Goal: Find specific page/section: Find specific page/section

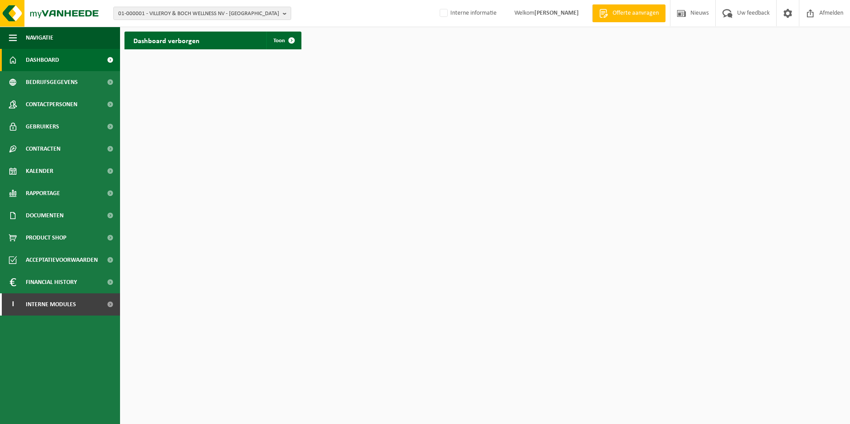
click at [352, 154] on html "01-000001 - VILLEROY & BOCH WELLNESS NV - ROESELARE 01-000001 - VILLEROY & BOCH…" at bounding box center [425, 212] width 850 height 424
click at [755, 215] on html "01-000001 - VILLEROY & BOCH WELLNESS NV - ROESELARE 01-000001 - VILLEROY & BOCH…" at bounding box center [425, 212] width 850 height 424
click at [191, 11] on span "01-000001 - VILLEROY & BOCH WELLNESS NV - ROESELARE" at bounding box center [198, 13] width 161 height 13
click at [188, 29] on input "text" at bounding box center [202, 27] width 173 height 11
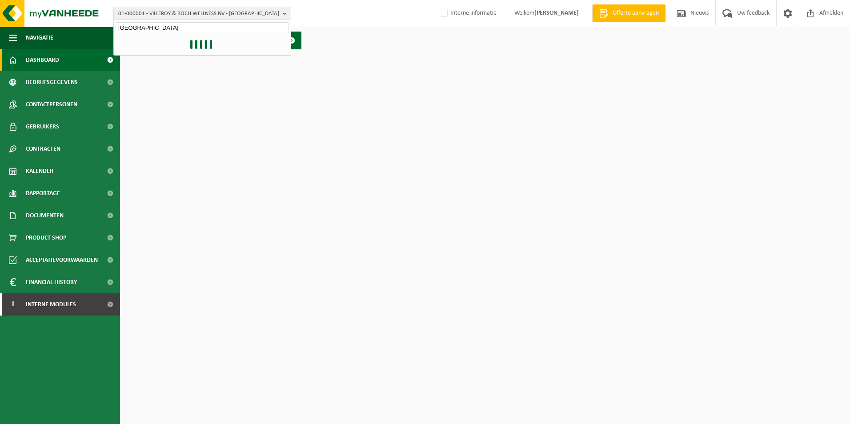
type input "kuwait"
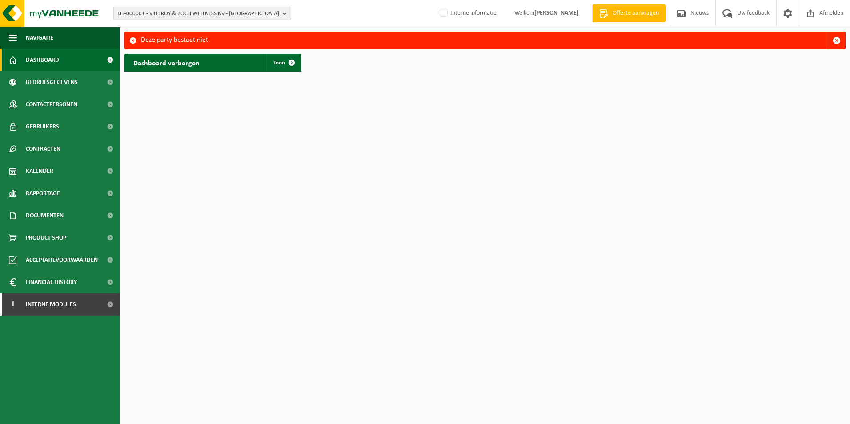
click at [171, 12] on span "01-000001 - VILLEROY & BOCH WELLNESS NV - ROESELARE" at bounding box center [198, 13] width 161 height 13
click at [164, 30] on input "text" at bounding box center [202, 27] width 173 height 11
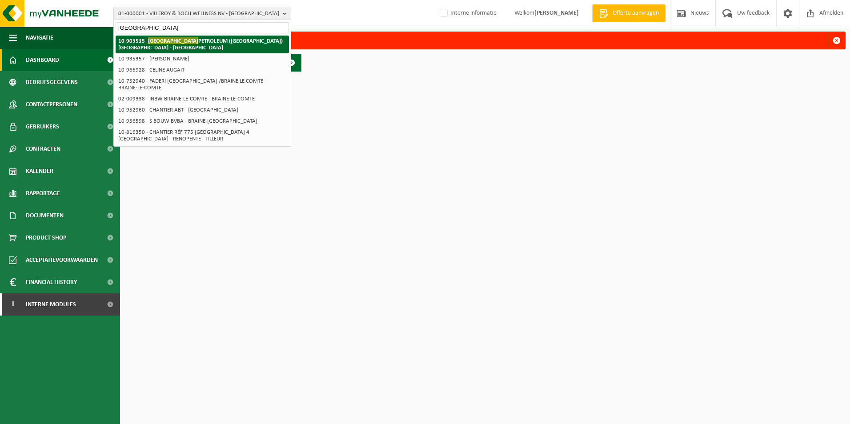
type input "kuwait"
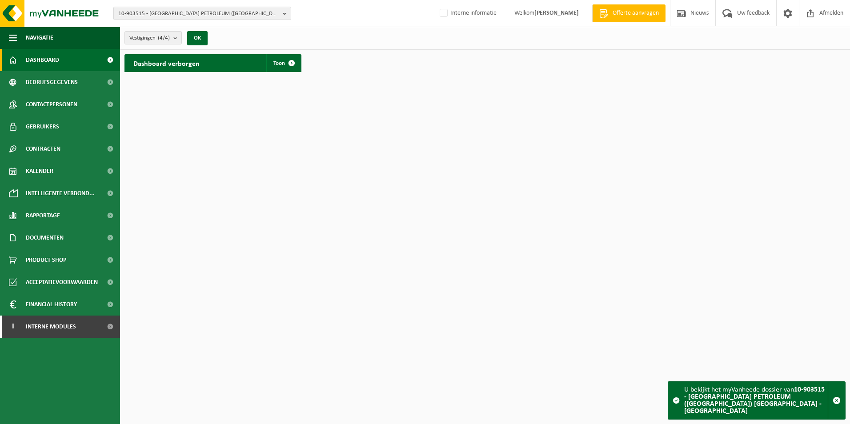
click at [221, 20] on div "10-903515 - [GEOGRAPHIC_DATA] PETROLEUM ([GEOGRAPHIC_DATA]) [GEOGRAPHIC_DATA] -…" at bounding box center [425, 13] width 850 height 27
click at [216, 56] on div "Dashboard verborgen Toon" at bounding box center [213, 63] width 177 height 18
click at [195, 16] on span "10-903515 - [GEOGRAPHIC_DATA] PETROLEUM ([GEOGRAPHIC_DATA]) [GEOGRAPHIC_DATA] -…" at bounding box center [198, 13] width 161 height 13
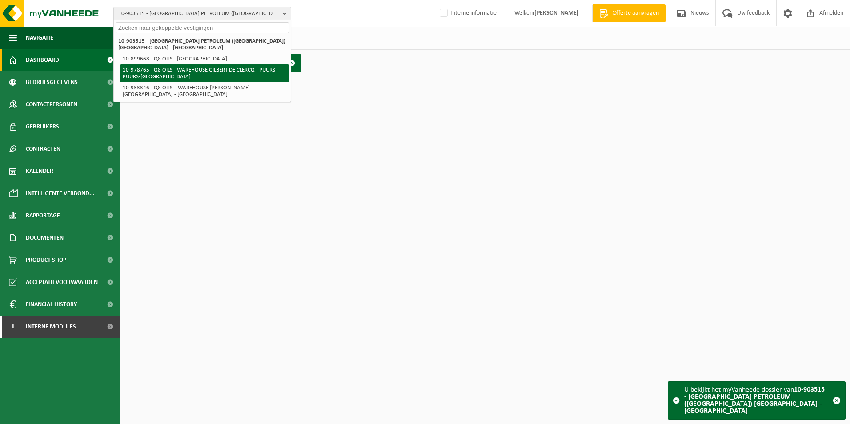
click at [180, 64] on li "10-978765 - Q8 OILS - WAREHOUSE GILBERT DE CLERCQ - PUURS - PUURS-[GEOGRAPHIC_D…" at bounding box center [204, 73] width 169 height 18
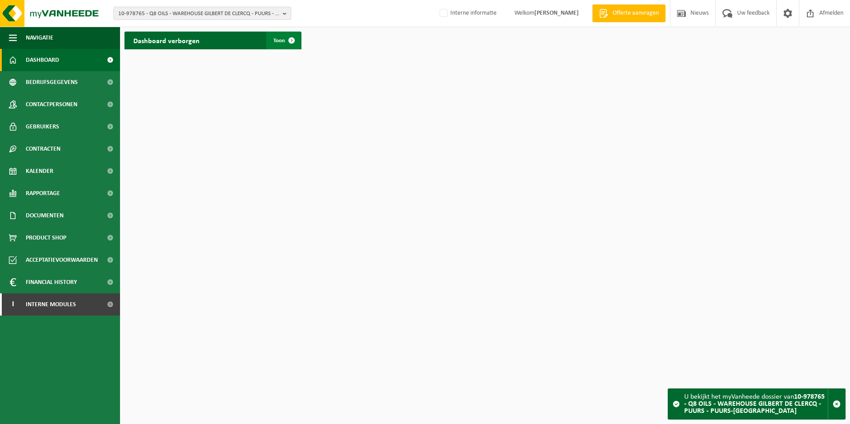
click at [288, 40] on span at bounding box center [292, 41] width 18 height 18
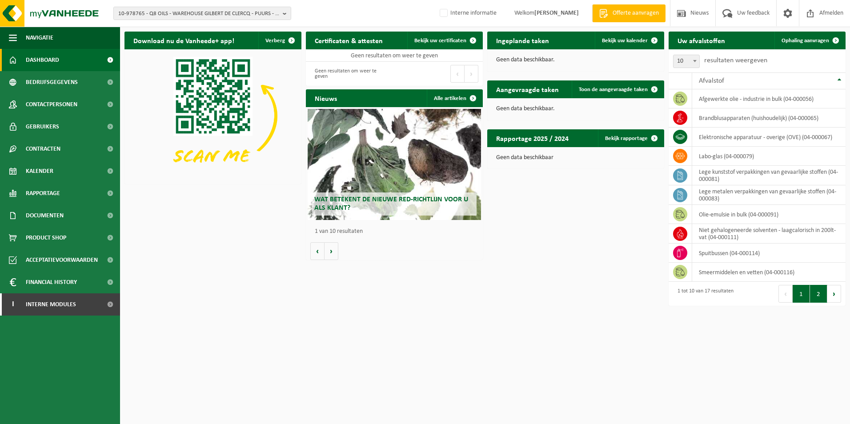
click at [822, 297] on button "2" at bounding box center [818, 294] width 17 height 18
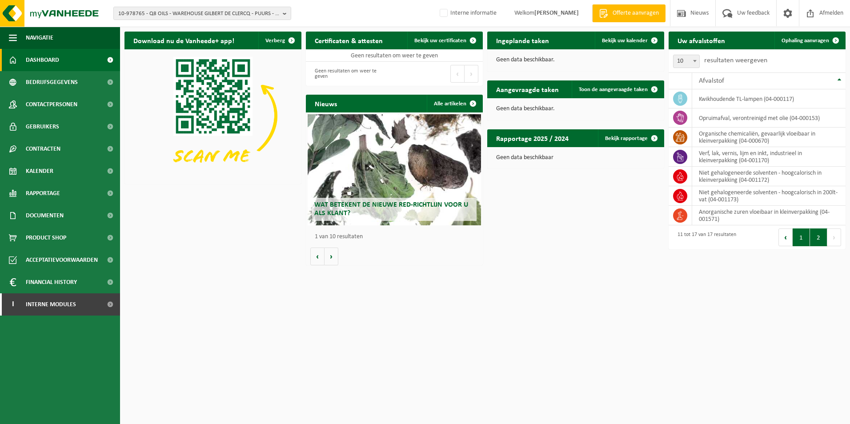
click at [800, 239] on button "1" at bounding box center [801, 238] width 17 height 18
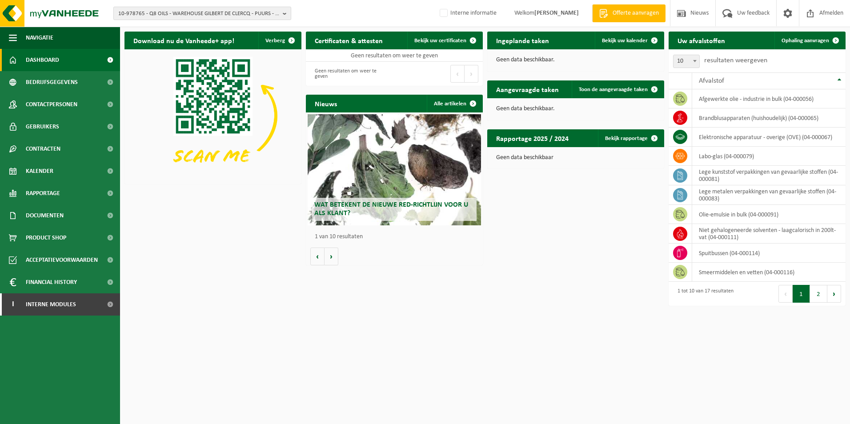
click at [208, 7] on button "10-978765 - Q8 OILS - WAREHOUSE GILBERT DE CLERCQ - PUURS - PUURS-SINT-AMANDS" at bounding box center [202, 13] width 178 height 13
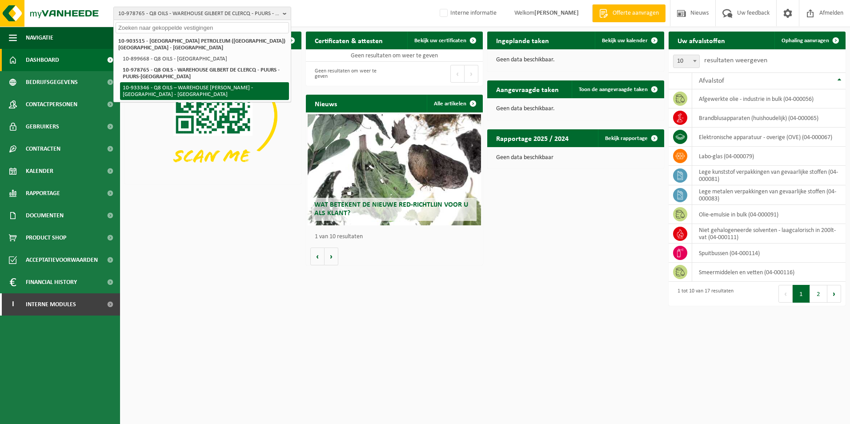
click at [177, 82] on li "10-933346 - Q8 OILS – WAREHOUSE GILBERT DE CLERCQ - BORNEM - BORNEM" at bounding box center [204, 91] width 169 height 18
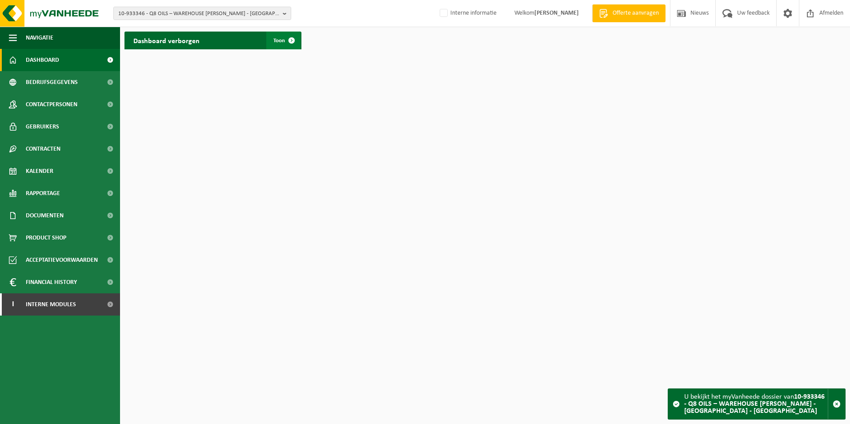
click at [289, 37] on span at bounding box center [292, 41] width 18 height 18
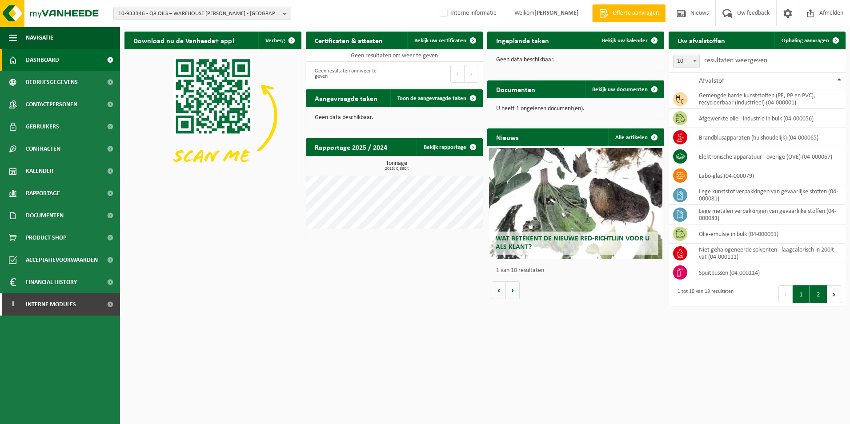
click at [815, 297] on button "2" at bounding box center [818, 294] width 17 height 18
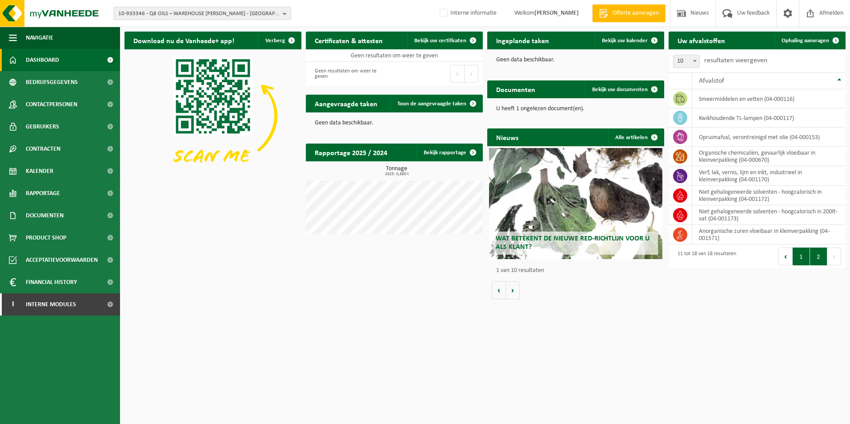
click at [798, 255] on button "1" at bounding box center [801, 257] width 17 height 18
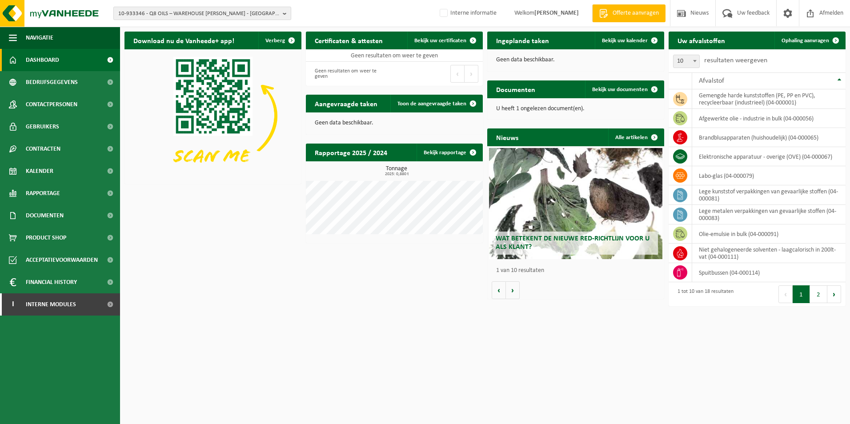
click at [183, 12] on span "10-933346 - Q8 OILS – WAREHOUSE GILBERT DE CLERCQ - BORNEM - BORNEM" at bounding box center [198, 13] width 161 height 13
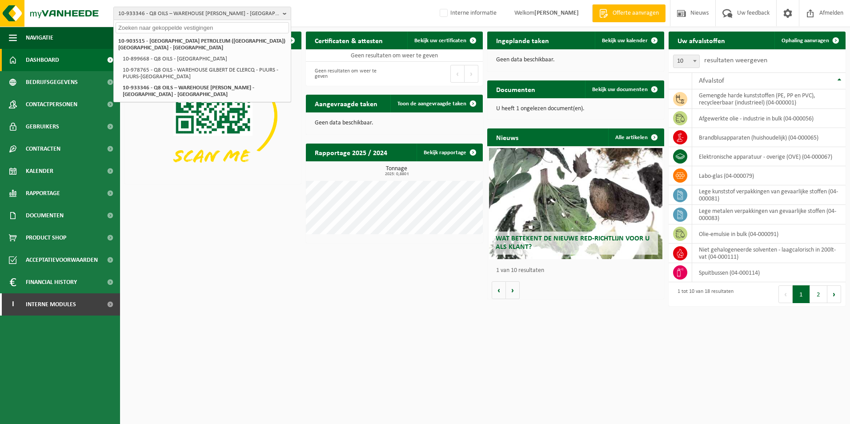
click at [253, 241] on div "Download nu de Vanheede+ app! Verberg Certificaten & attesten Bekijk uw certifi…" at bounding box center [485, 169] width 726 height 284
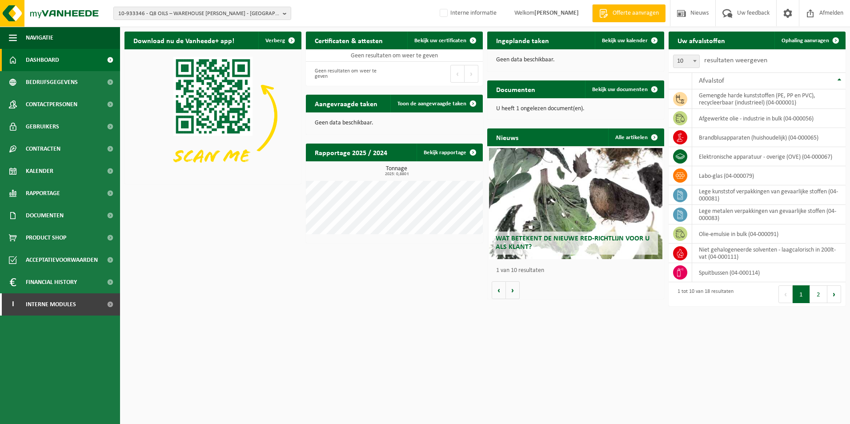
click at [776, 336] on html "10-933346 - Q8 OILS – WAREHOUSE GILBERT DE CLERCQ - BORNEM - BORNEM 10-903515 -…" at bounding box center [425, 212] width 850 height 424
click at [817, 301] on button "2" at bounding box center [818, 294] width 17 height 18
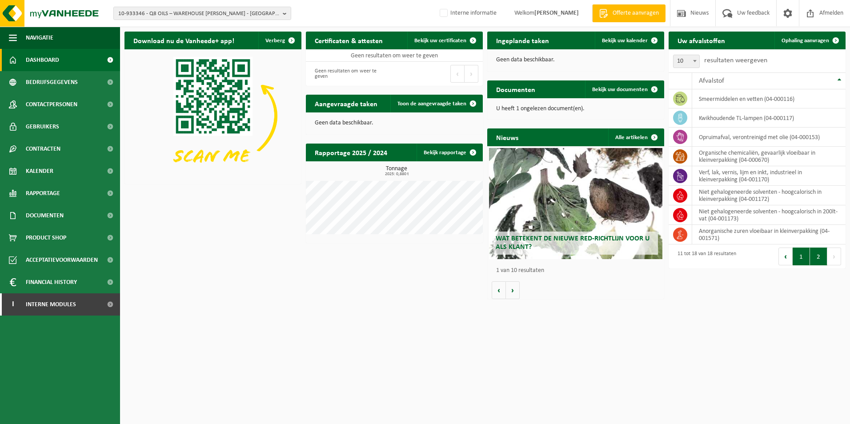
click at [806, 259] on button "1" at bounding box center [801, 257] width 17 height 18
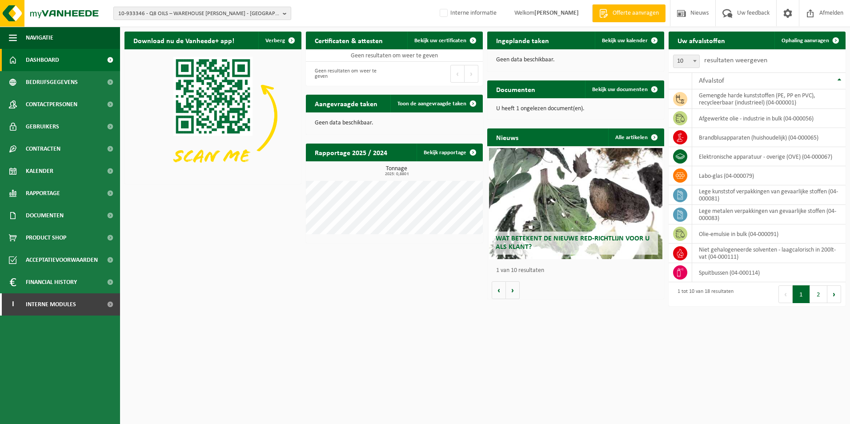
click at [207, 14] on span "10-933346 - Q8 OILS – WAREHOUSE GILBERT DE CLERCQ - BORNEM - BORNEM" at bounding box center [198, 13] width 161 height 13
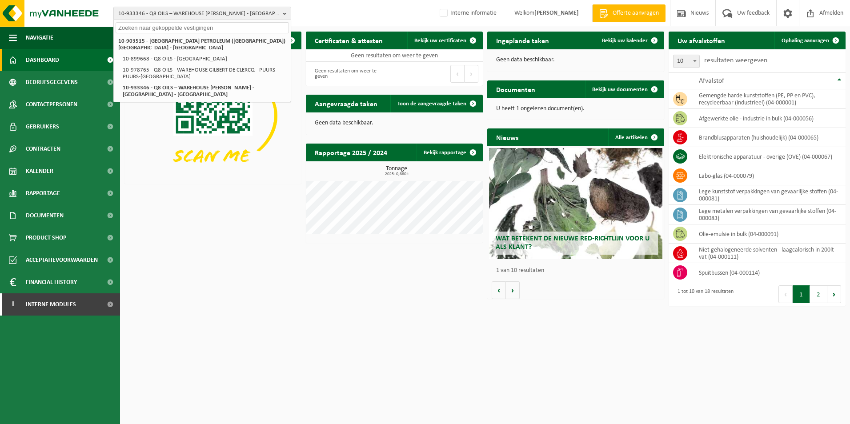
click at [348, 327] on html "10-933346 - Q8 OILS – WAREHOUSE GILBERT DE CLERCQ - BORNEM - BORNEM 10-903515 -…" at bounding box center [425, 212] width 850 height 424
click at [665, 367] on html "10-933346 - Q8 OILS – WAREHOUSE GILBERT DE CLERCQ - BORNEM - BORNEM 10-903515 -…" at bounding box center [425, 212] width 850 height 424
click at [393, 337] on html "10-933346 - Q8 OILS – WAREHOUSE GILBERT DE CLERCQ - BORNEM - BORNEM 10-903515 -…" at bounding box center [425, 212] width 850 height 424
click at [821, 296] on button "2" at bounding box center [818, 294] width 17 height 18
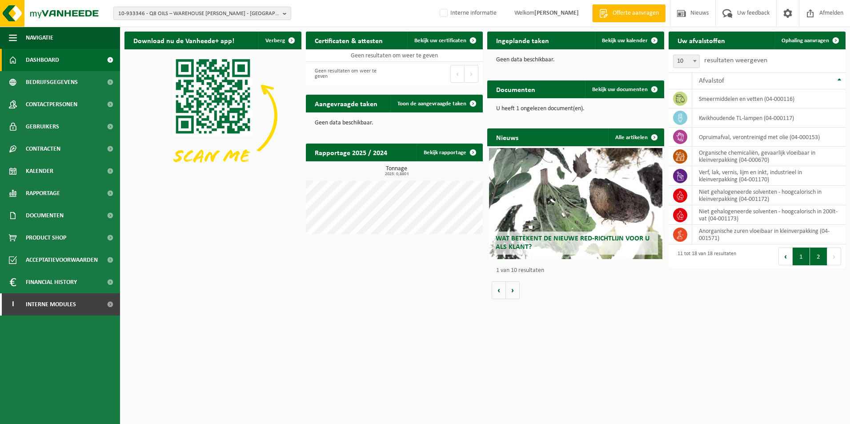
click at [800, 258] on button "1" at bounding box center [801, 257] width 17 height 18
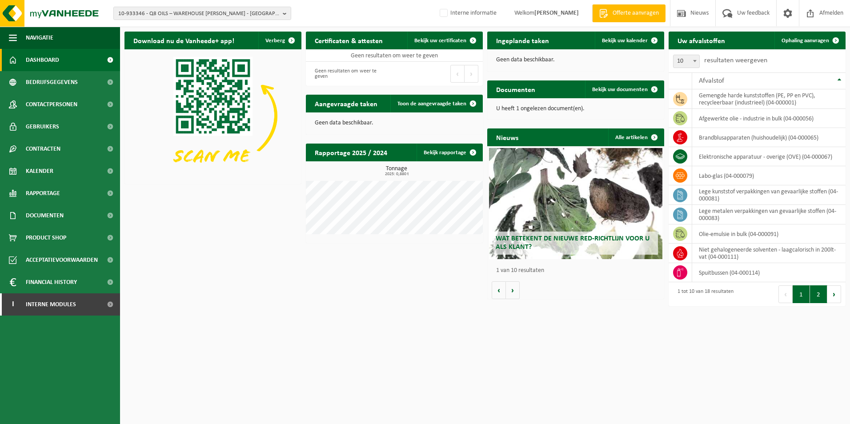
click at [815, 293] on button "2" at bounding box center [818, 294] width 17 height 18
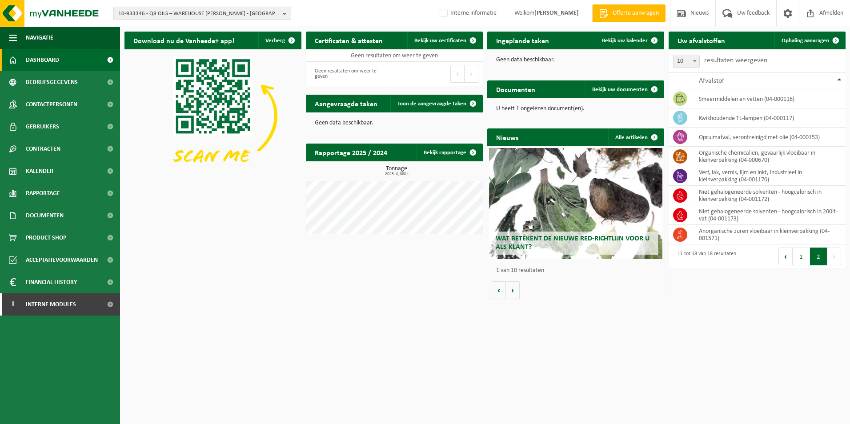
click at [780, 328] on html "10-933346 - Q8 OILS – WAREHOUSE GILBERT DE CLERCQ - BORNEM - BORNEM 10-903515 -…" at bounding box center [425, 212] width 850 height 424
click at [804, 259] on button "1" at bounding box center [801, 257] width 17 height 18
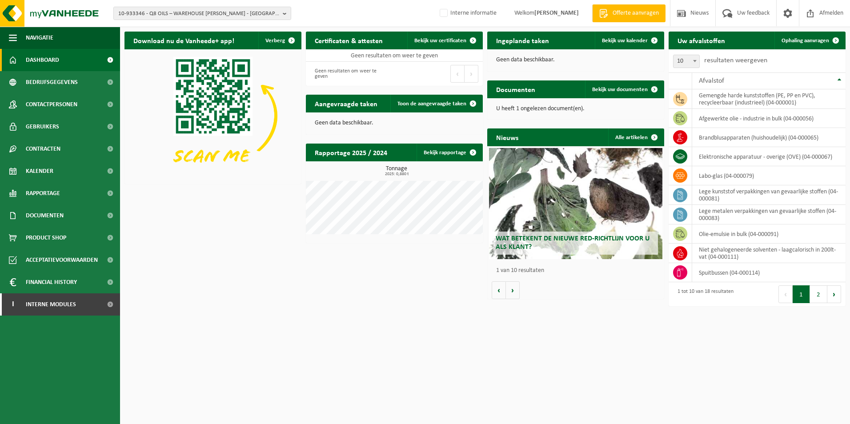
click at [637, 356] on html "10-933346 - Q8 OILS – WAREHOUSE GILBERT DE CLERCQ - BORNEM - BORNEM 10-903515 -…" at bounding box center [425, 212] width 850 height 424
click at [817, 296] on button "2" at bounding box center [818, 294] width 17 height 18
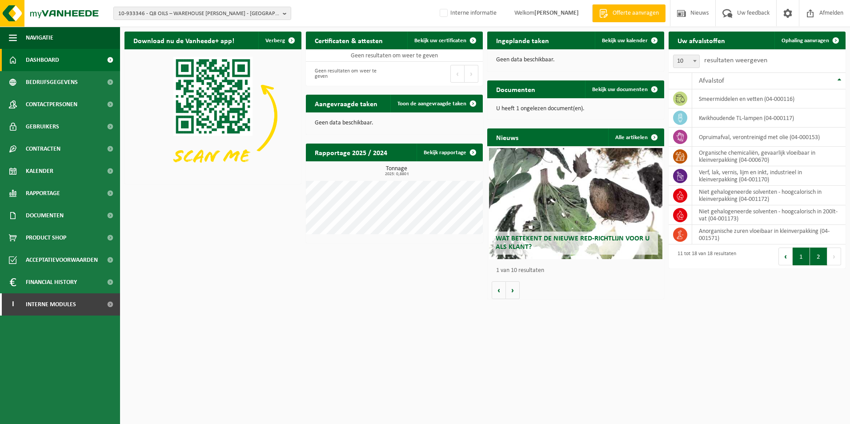
click at [798, 255] on button "1" at bounding box center [801, 257] width 17 height 18
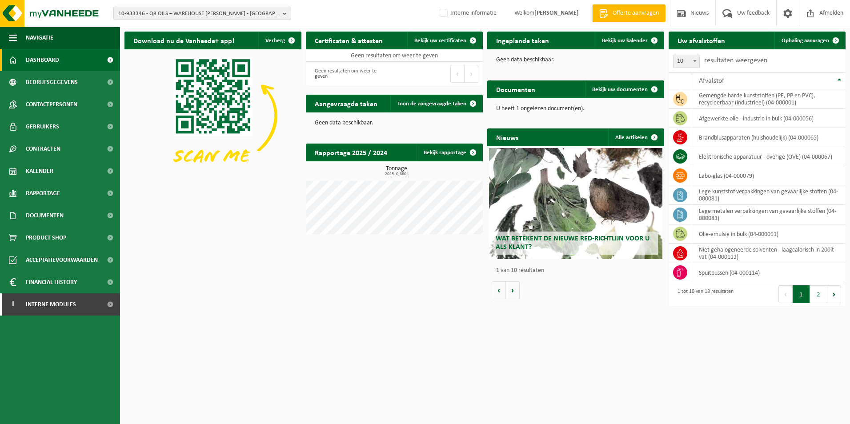
click at [683, 318] on html "10-933346 - Q8 OILS – WAREHOUSE GILBERT DE CLERCQ - BORNEM - BORNEM 10-903515 -…" at bounding box center [425, 212] width 850 height 424
click at [735, 351] on html "10-933346 - Q8 OILS – WAREHOUSE GILBERT DE CLERCQ - BORNEM - BORNEM 10-903515 -…" at bounding box center [425, 212] width 850 height 424
click at [773, 340] on html "10-933346 - Q8 OILS – WAREHOUSE GILBERT DE CLERCQ - BORNEM - BORNEM 10-903515 -…" at bounding box center [425, 212] width 850 height 424
click at [814, 298] on button "2" at bounding box center [818, 294] width 17 height 18
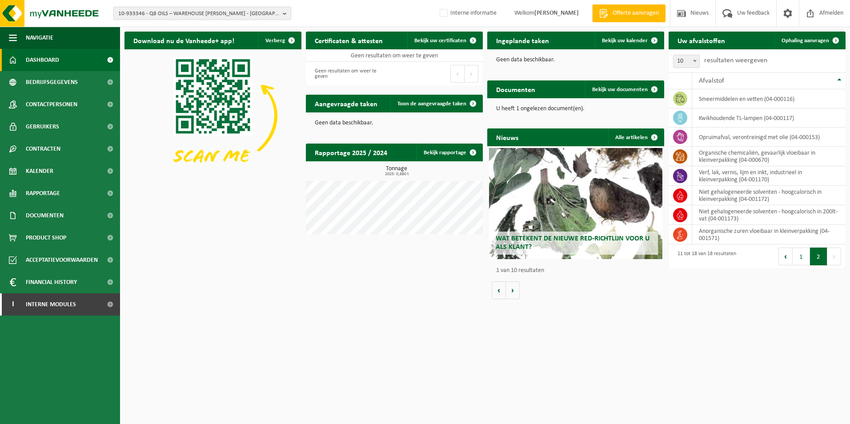
click at [271, 14] on span "10-933346 - Q8 OILS – WAREHOUSE GILBERT DE CLERCQ - BORNEM - BORNEM" at bounding box center [198, 13] width 161 height 13
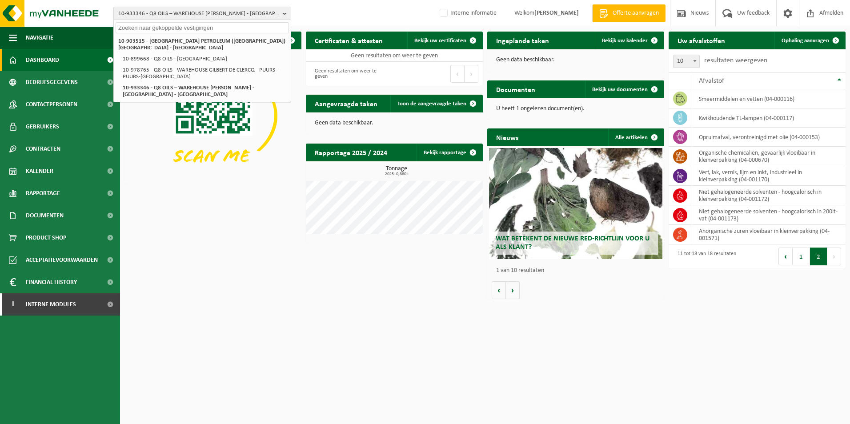
click at [249, 35] on div "10-903515 - KUWAIT PETROLEUM (BELGIUM) NV - ANTWERPEN 10-899668 - Q8 OILS - ANT…" at bounding box center [202, 68] width 177 height 68
click at [252, 31] on input "text" at bounding box center [202, 27] width 173 height 11
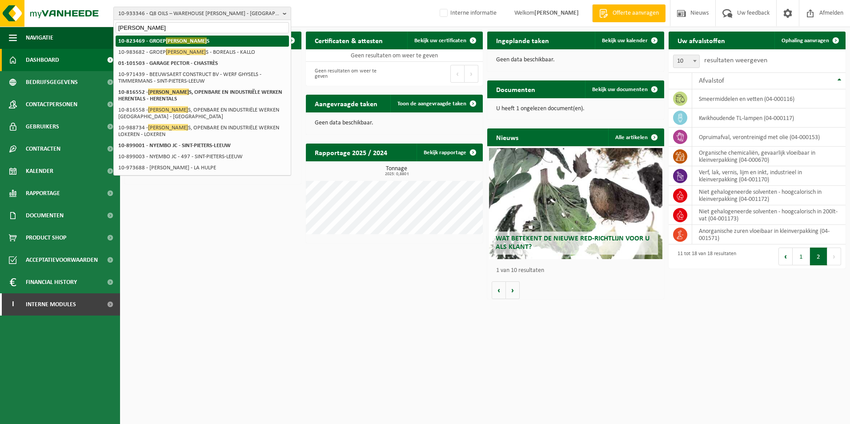
type input "victor peeter"
click at [162, 44] on strong "10-823469 - GROEP VICTOR PEETER S" at bounding box center [163, 40] width 91 height 7
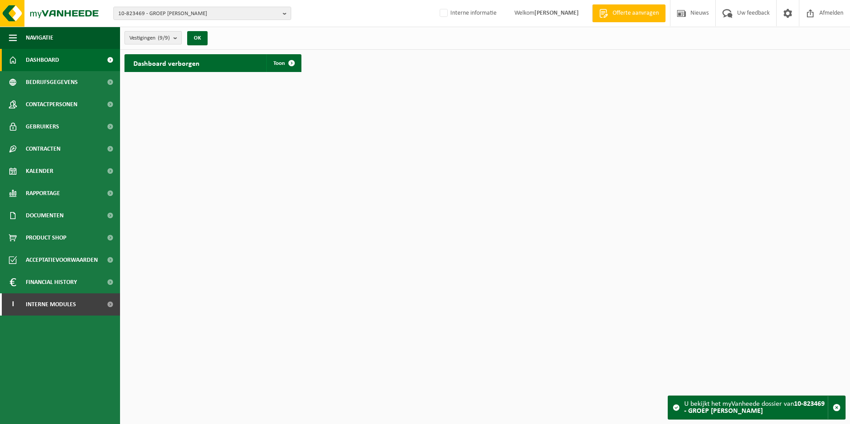
click at [176, 39] on b "submit" at bounding box center [177, 38] width 8 height 12
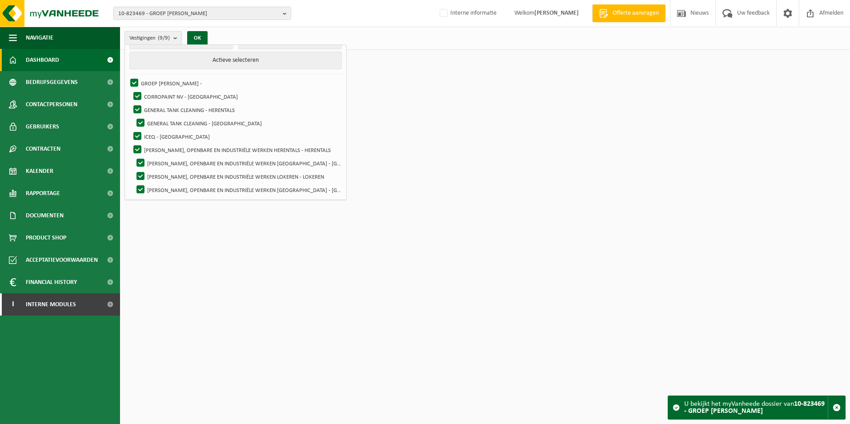
scroll to position [18, 0]
click at [169, 98] on label "CORROPAINT NV - [GEOGRAPHIC_DATA]" at bounding box center [236, 95] width 209 height 13
click at [130, 89] on input "CORROPAINT NV - [GEOGRAPHIC_DATA]" at bounding box center [130, 89] width 0 height 0
click at [169, 98] on label "CORROPAINT NV - [GEOGRAPHIC_DATA]" at bounding box center [236, 95] width 209 height 13
click at [130, 89] on input "CORROPAINT NV - [GEOGRAPHIC_DATA]" at bounding box center [130, 89] width 0 height 0
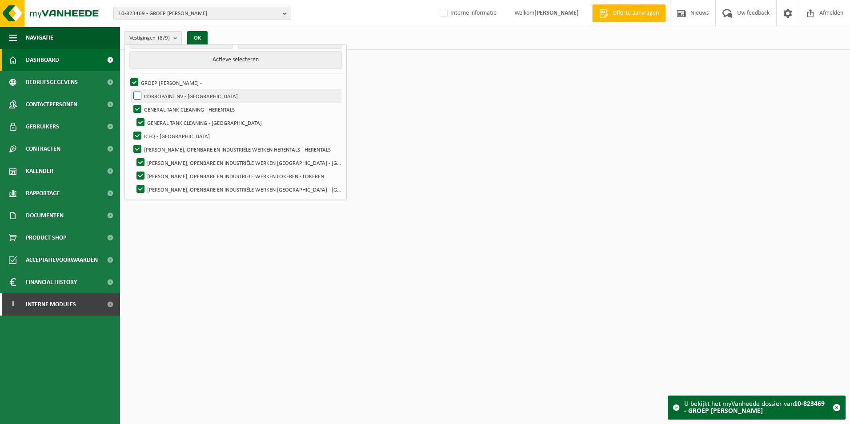
checkbox input "true"
click at [265, 259] on html "10-823469 - GROEP VICTOR PEETERS 10-823469 - GROEP VICTOR PEETERS 10-816582 - C…" at bounding box center [425, 212] width 850 height 424
click at [201, 34] on button "OK" at bounding box center [197, 38] width 20 height 14
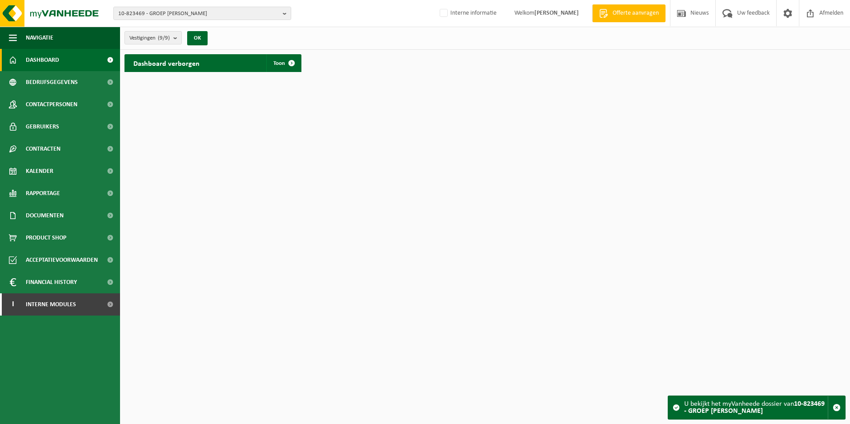
click at [225, 64] on div "Dashboard verborgen Toon" at bounding box center [213, 63] width 177 height 18
click at [285, 66] on span at bounding box center [292, 63] width 18 height 18
